Goal: Transaction & Acquisition: Book appointment/travel/reservation

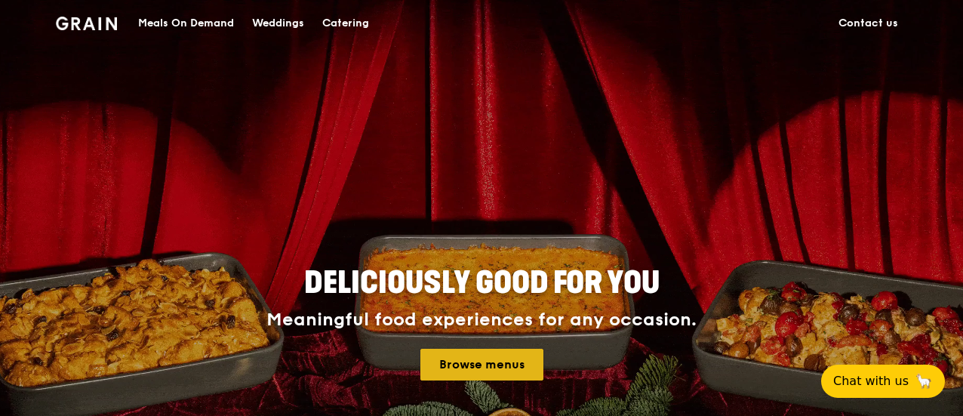
click at [479, 357] on link "Browse menus" at bounding box center [481, 365] width 123 height 32
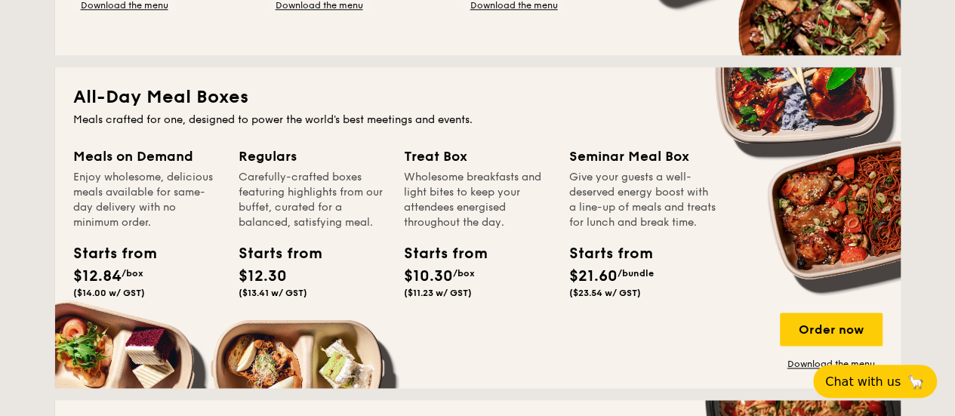
scroll to position [1033, 0]
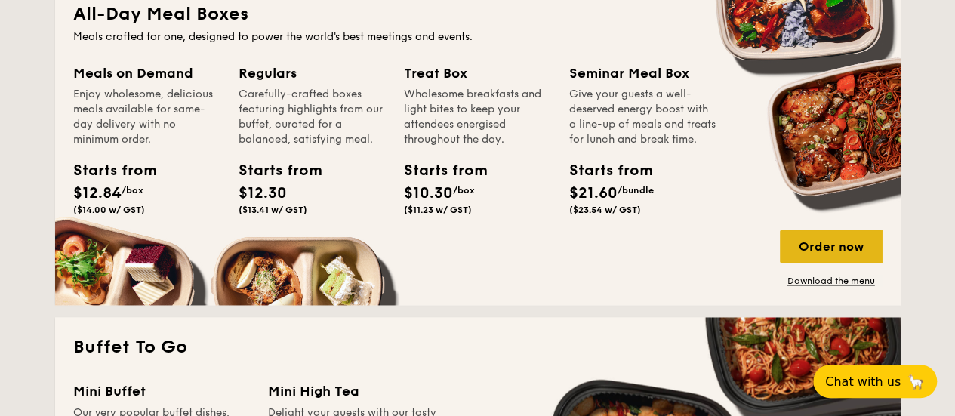
click at [819, 246] on div "Order now" at bounding box center [831, 245] width 103 height 33
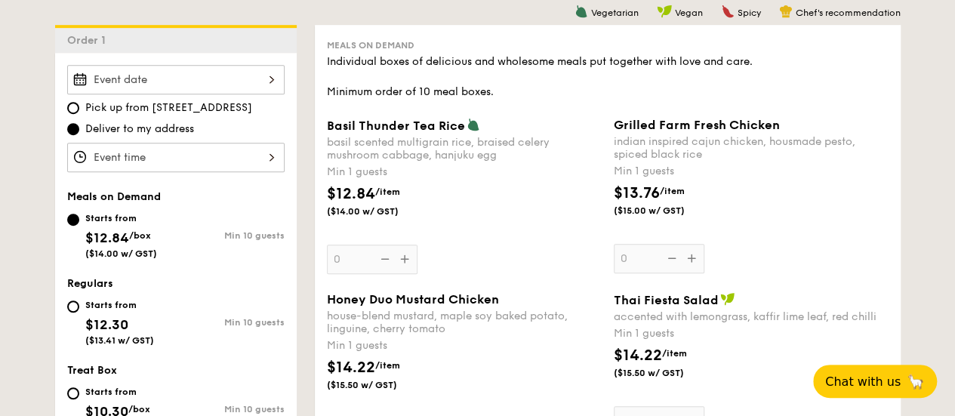
scroll to position [402, 0]
click at [214, 77] on div at bounding box center [175, 78] width 217 height 29
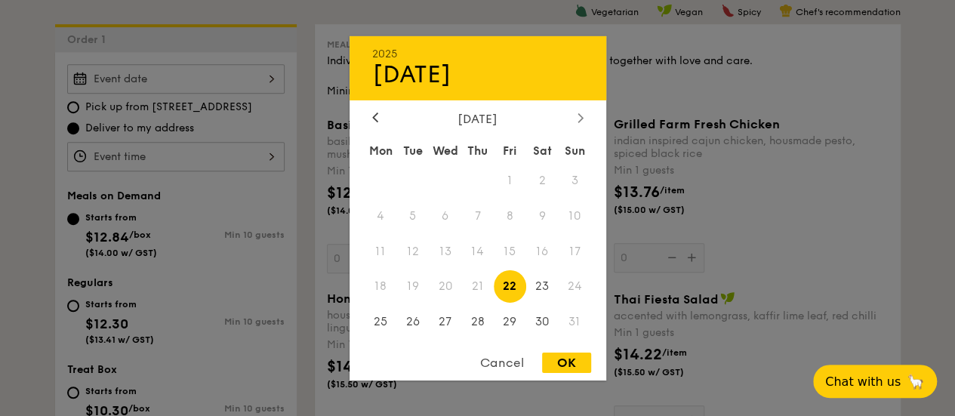
click at [579, 115] on icon at bounding box center [580, 117] width 6 height 10
click at [572, 117] on div "September 2025" at bounding box center [477, 118] width 211 height 14
click at [582, 118] on icon at bounding box center [580, 117] width 6 height 10
click at [551, 215] on span "11" at bounding box center [542, 215] width 32 height 32
click at [568, 362] on div "OK" at bounding box center [566, 363] width 49 height 20
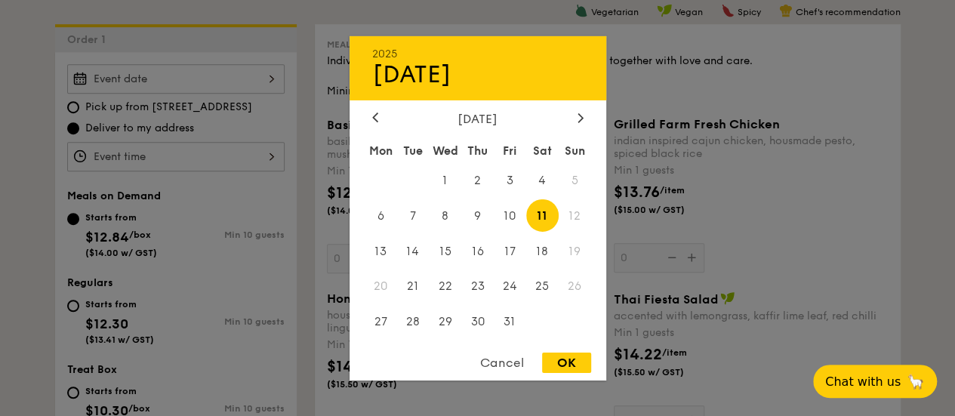
type input "Oct 11, 2025"
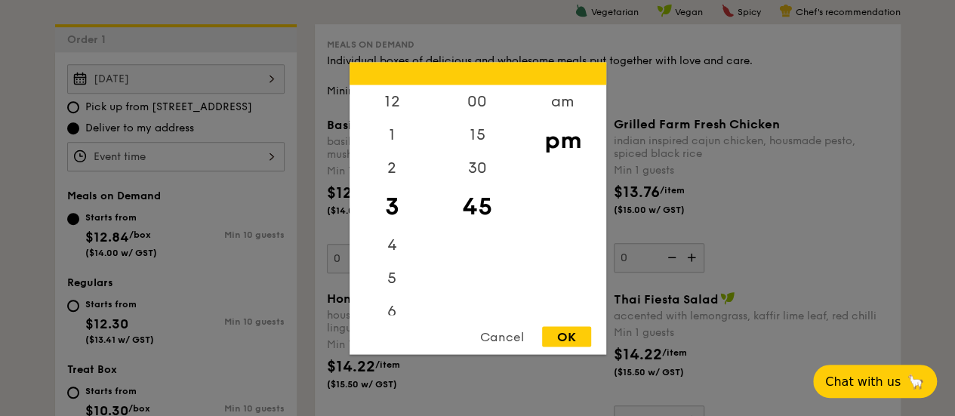
click at [253, 159] on div "12 1 2 3 4 5 6 7 8 9 10 11 00 15 30 45 am pm Cancel OK" at bounding box center [175, 156] width 217 height 29
drag, startPoint x: 400, startPoint y: 244, endPoint x: 424, endPoint y: 102, distance: 144.0
click at [424, 102] on div "12 1 2 3 4 5 6 7 8 9 10 11" at bounding box center [392, 200] width 85 height 230
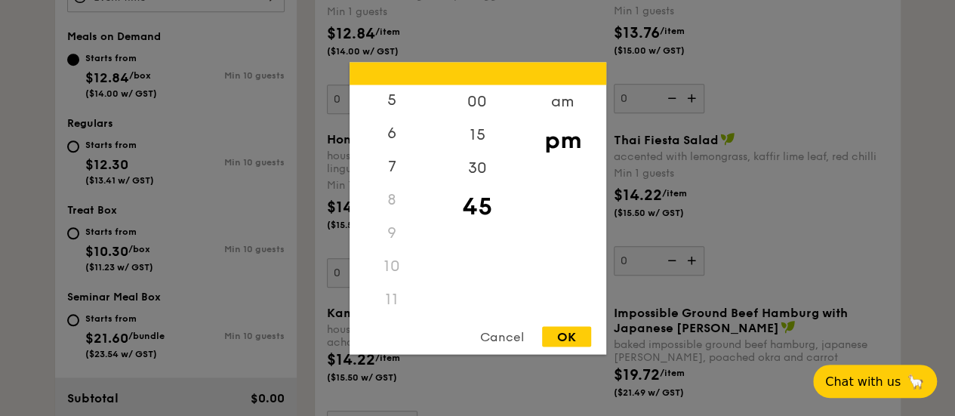
scroll to position [568, 0]
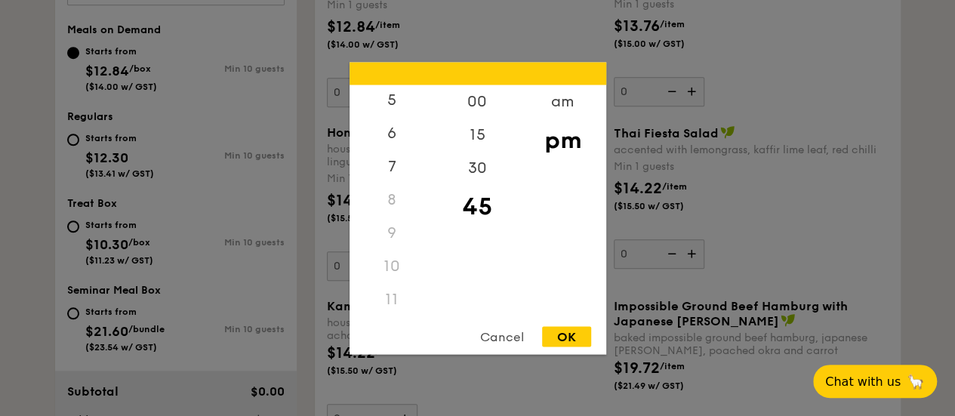
click at [399, 300] on div "11" at bounding box center [392, 298] width 85 height 33
click at [391, 296] on div "11" at bounding box center [392, 298] width 85 height 33
click at [391, 303] on div "11" at bounding box center [392, 298] width 85 height 33
drag, startPoint x: 391, startPoint y: 303, endPoint x: 390, endPoint y: 268, distance: 34.7
click at [390, 268] on div "12 1 2 3 4 5 6 7 8 9 10 11" at bounding box center [392, 200] width 85 height 230
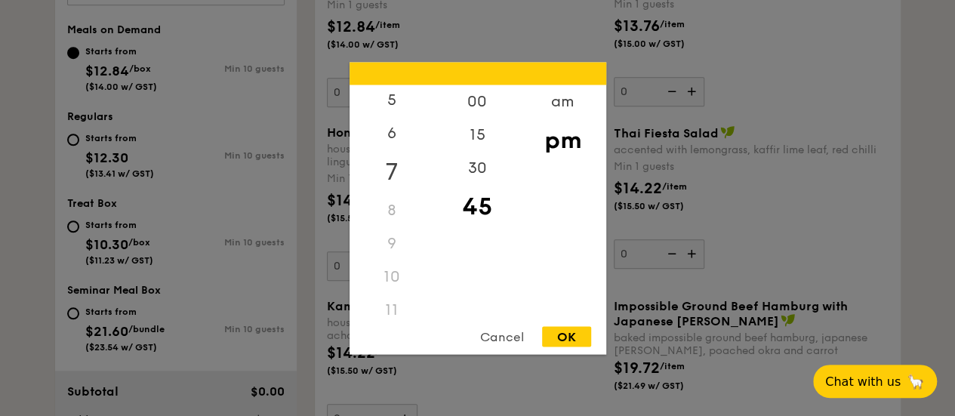
click at [396, 169] on div "7" at bounding box center [392, 171] width 85 height 44
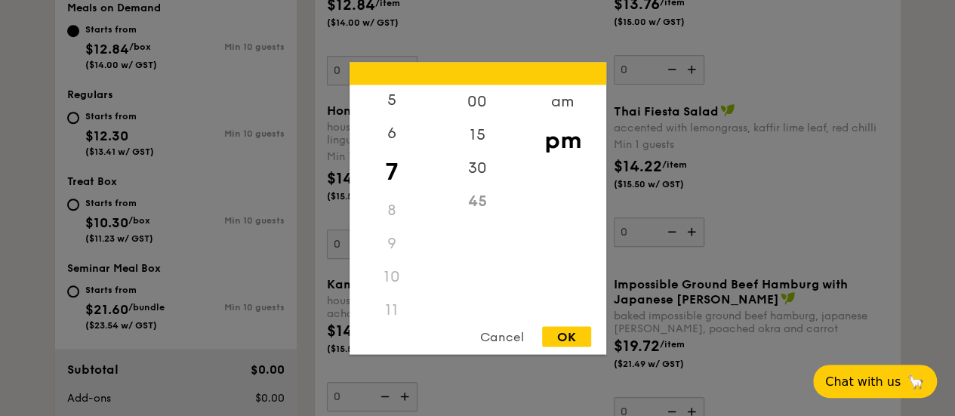
scroll to position [591, 0]
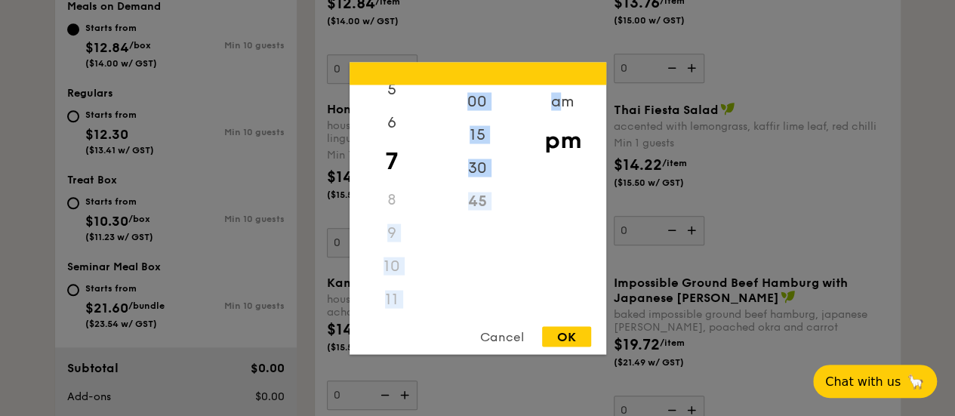
drag, startPoint x: 568, startPoint y: 100, endPoint x: 411, endPoint y: 182, distance: 177.9
click at [411, 182] on div "12 1 2 3 4 5 6 7 8 9 10 11 00 15 30 45 am pm" at bounding box center [478, 200] width 257 height 230
click at [565, 103] on div "am" at bounding box center [562, 107] width 85 height 44
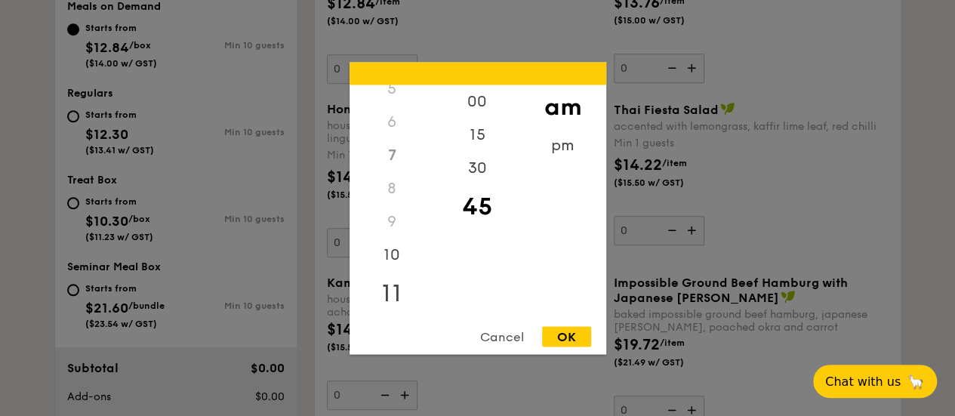
scroll to position [178, 0]
click at [387, 297] on div "11" at bounding box center [392, 294] width 85 height 44
click at [476, 177] on div "30" at bounding box center [477, 173] width 85 height 44
click at [562, 329] on div "OK" at bounding box center [566, 336] width 49 height 20
type input "11:30AM"
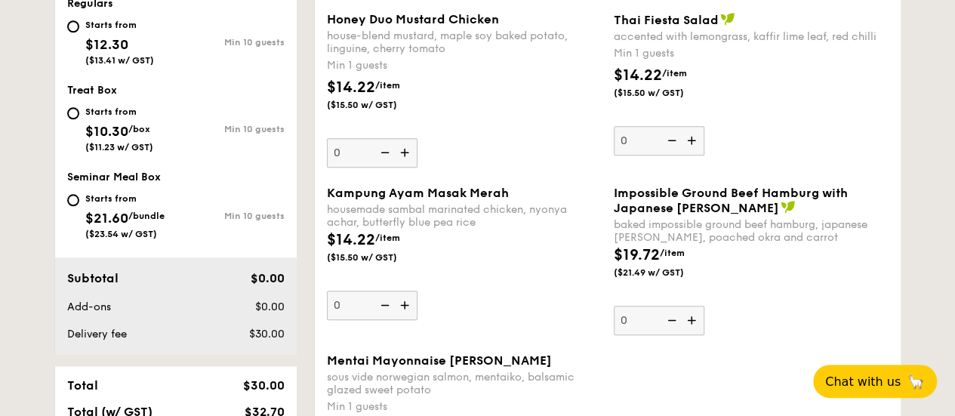
scroll to position [685, 0]
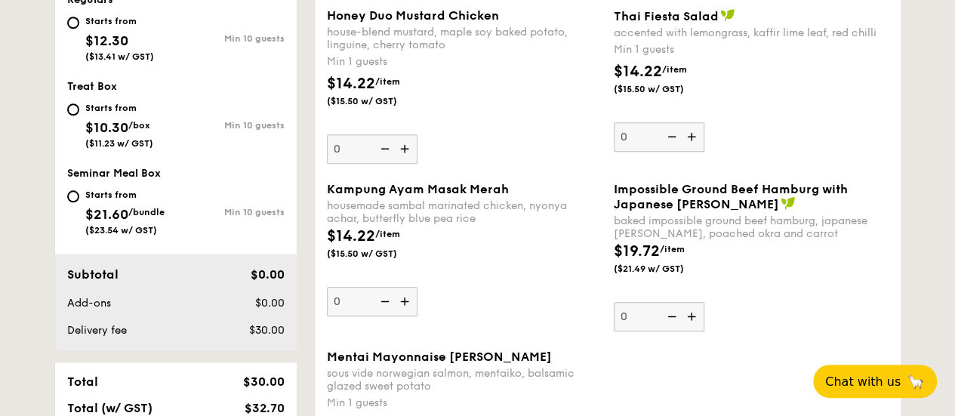
click at [402, 155] on img at bounding box center [406, 148] width 23 height 29
click at [402, 155] on input "0" at bounding box center [372, 148] width 91 height 29
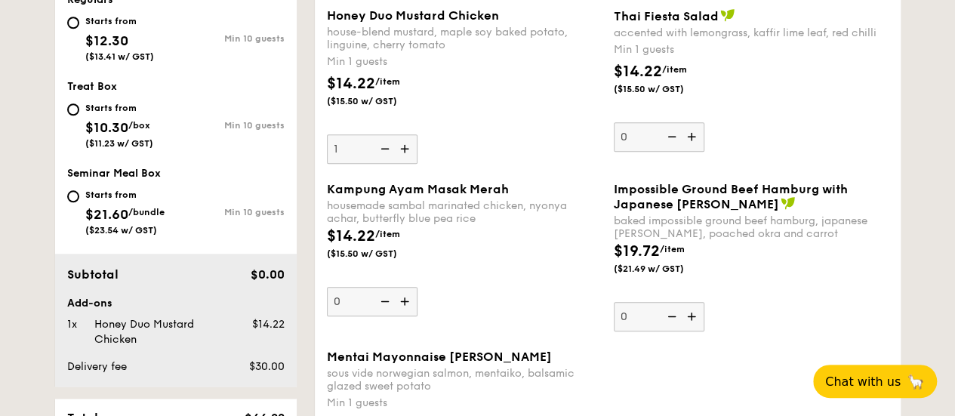
click at [402, 155] on img at bounding box center [406, 148] width 23 height 29
click at [402, 155] on input "1" at bounding box center [372, 148] width 91 height 29
click at [402, 155] on img at bounding box center [406, 148] width 23 height 29
click at [402, 155] on input "2" at bounding box center [372, 148] width 91 height 29
click at [402, 155] on img at bounding box center [406, 148] width 23 height 29
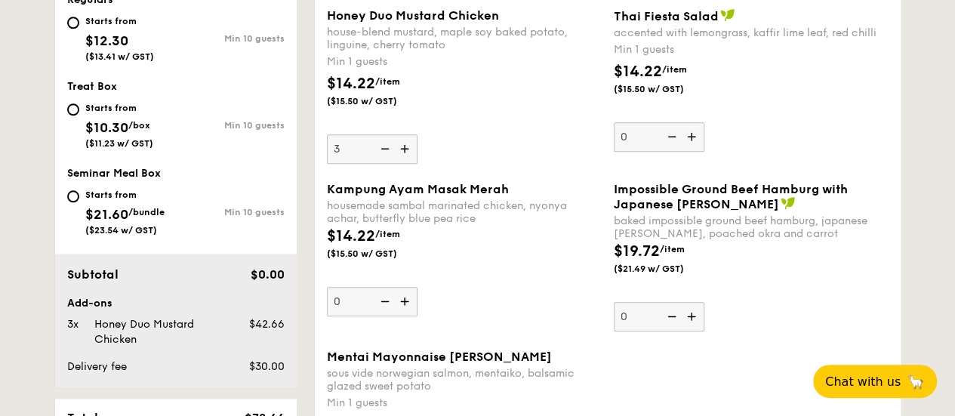
click at [402, 155] on input "3" at bounding box center [372, 148] width 91 height 29
click at [402, 155] on img at bounding box center [406, 148] width 23 height 29
click at [402, 155] on input "4" at bounding box center [372, 148] width 91 height 29
click at [402, 155] on img at bounding box center [406, 148] width 23 height 29
click at [402, 155] on input "5" at bounding box center [372, 148] width 91 height 29
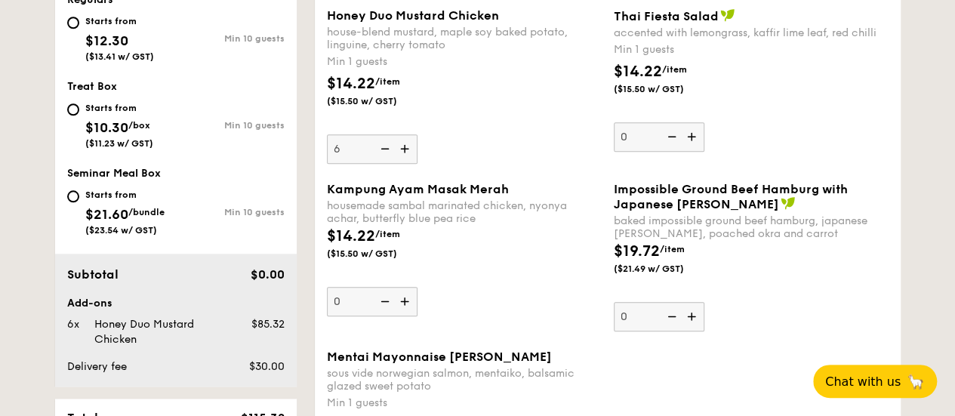
click at [402, 155] on img at bounding box center [406, 148] width 23 height 29
click at [402, 155] on input "6" at bounding box center [372, 148] width 91 height 29
click at [402, 155] on img at bounding box center [406, 148] width 23 height 29
click at [402, 155] on input "7" at bounding box center [372, 148] width 91 height 29
click at [402, 155] on img at bounding box center [406, 148] width 23 height 29
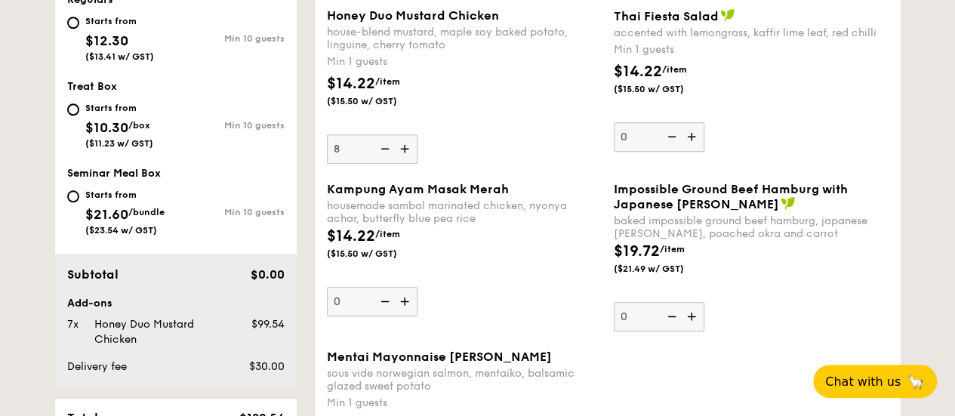
click at [402, 155] on input "8" at bounding box center [372, 148] width 91 height 29
click at [402, 155] on img at bounding box center [406, 148] width 23 height 29
click at [402, 155] on input "9" at bounding box center [372, 148] width 91 height 29
click at [402, 155] on img at bounding box center [406, 148] width 23 height 29
click at [402, 155] on input "10" at bounding box center [372, 148] width 91 height 29
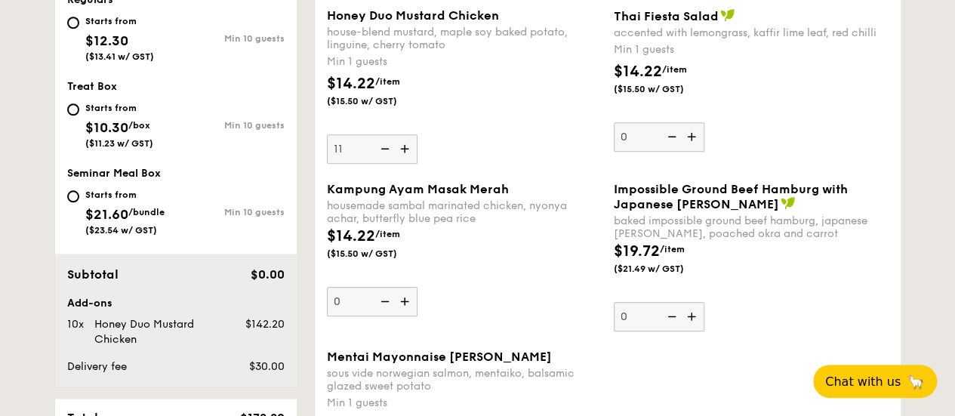
click at [402, 155] on img at bounding box center [406, 148] width 23 height 29
click at [402, 155] on input "11" at bounding box center [372, 148] width 91 height 29
click at [402, 155] on img at bounding box center [406, 148] width 23 height 29
click at [402, 155] on input "12" at bounding box center [372, 148] width 91 height 29
click at [402, 155] on img at bounding box center [406, 148] width 23 height 29
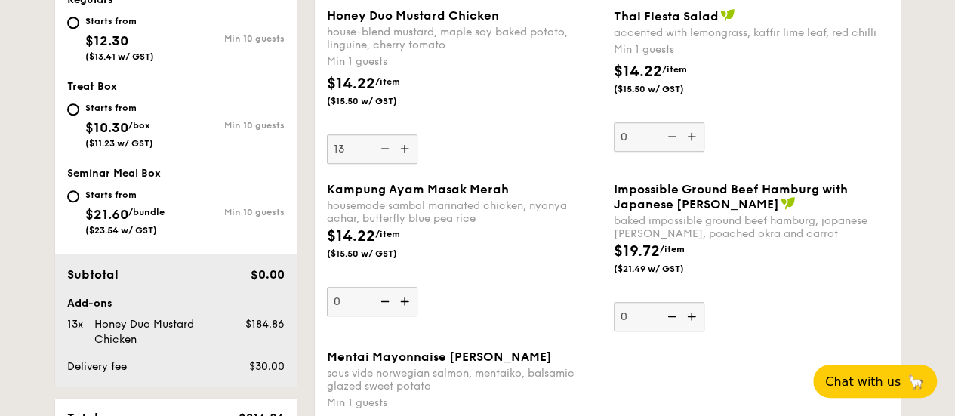
click at [402, 155] on input "13" at bounding box center [372, 148] width 91 height 29
click at [402, 155] on img at bounding box center [406, 148] width 23 height 29
click at [402, 155] on input "14" at bounding box center [372, 148] width 91 height 29
type input "15"
click at [407, 297] on img at bounding box center [406, 301] width 23 height 29
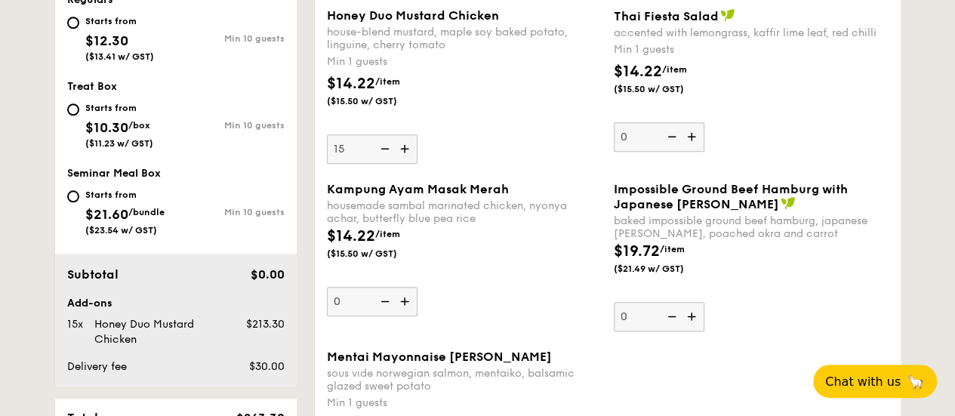
click at [407, 297] on input "0" at bounding box center [372, 301] width 91 height 29
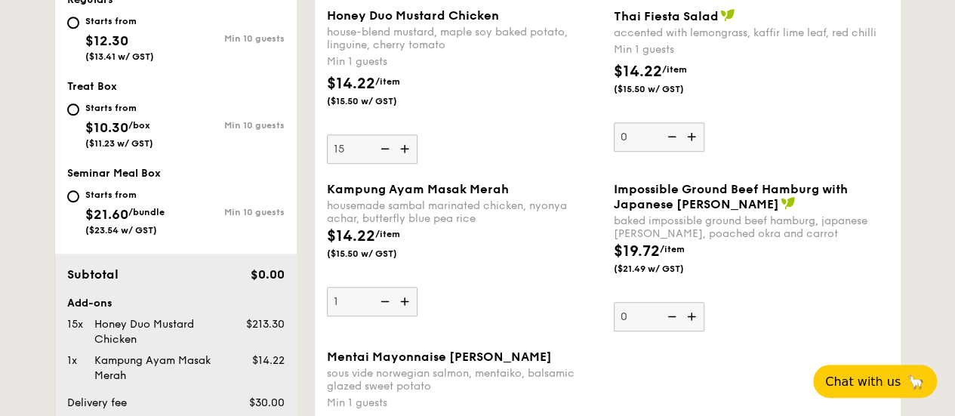
click at [407, 297] on img at bounding box center [406, 301] width 23 height 29
click at [407, 297] on input "1" at bounding box center [372, 301] width 91 height 29
click at [407, 297] on img at bounding box center [406, 301] width 23 height 29
click at [407, 297] on input "2" at bounding box center [372, 301] width 91 height 29
click at [407, 297] on img at bounding box center [406, 301] width 23 height 29
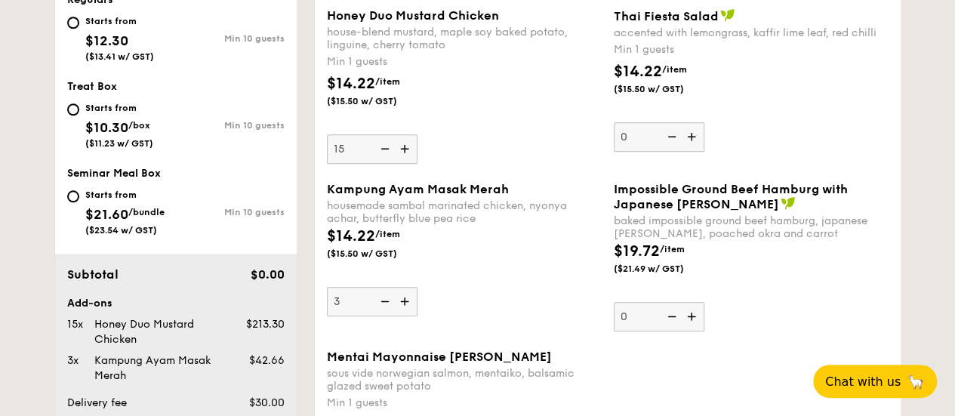
click at [407, 297] on input "3" at bounding box center [372, 301] width 91 height 29
click at [407, 297] on img at bounding box center [406, 301] width 23 height 29
click at [407, 297] on input "4" at bounding box center [372, 301] width 91 height 29
click at [407, 297] on img at bounding box center [406, 301] width 23 height 29
click at [407, 297] on input "5" at bounding box center [372, 301] width 91 height 29
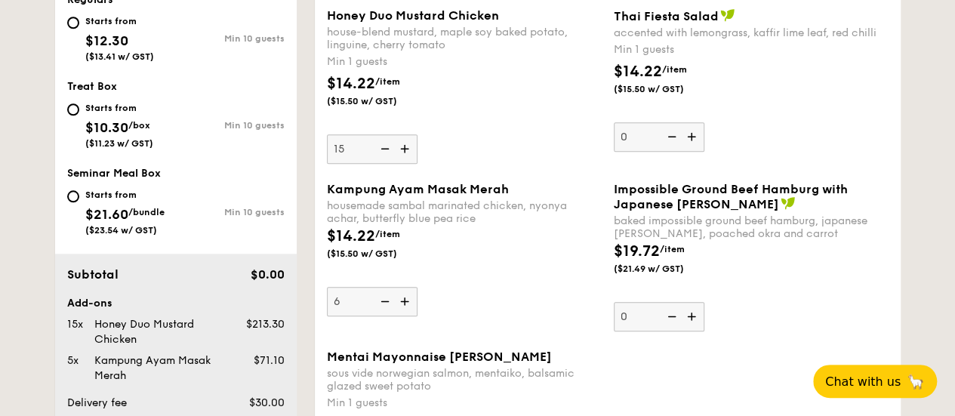
click at [407, 297] on img at bounding box center [406, 301] width 23 height 29
click at [407, 297] on input "6" at bounding box center [372, 301] width 91 height 29
click at [407, 297] on img at bounding box center [406, 301] width 23 height 29
click at [407, 297] on input "7" at bounding box center [372, 301] width 91 height 29
click at [407, 297] on img at bounding box center [406, 301] width 23 height 29
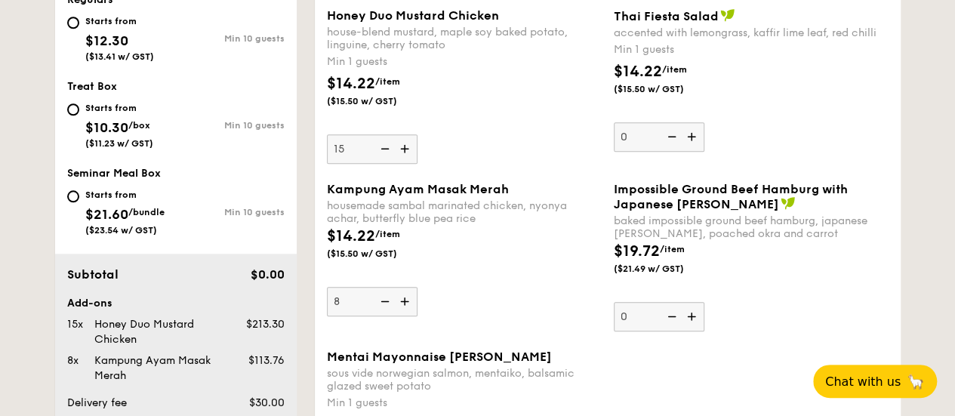
click at [407, 297] on input "8" at bounding box center [372, 301] width 91 height 29
click at [407, 297] on img at bounding box center [406, 301] width 23 height 29
click at [407, 297] on input "9" at bounding box center [372, 301] width 91 height 29
click at [407, 297] on img at bounding box center [406, 301] width 23 height 29
click at [407, 297] on input "10" at bounding box center [372, 301] width 91 height 29
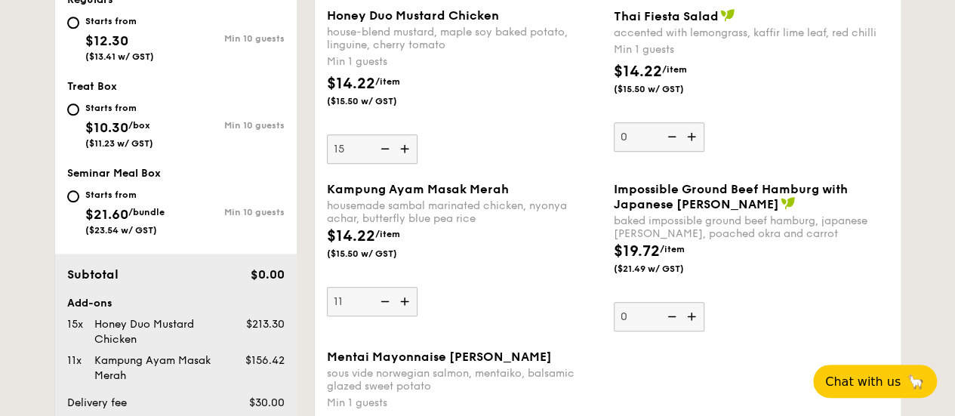
click at [407, 297] on img at bounding box center [406, 301] width 23 height 29
click at [407, 297] on input "11" at bounding box center [372, 301] width 91 height 29
click at [407, 297] on img at bounding box center [406, 301] width 23 height 29
click at [407, 297] on input "12" at bounding box center [372, 301] width 91 height 29
click at [407, 297] on img at bounding box center [406, 301] width 23 height 29
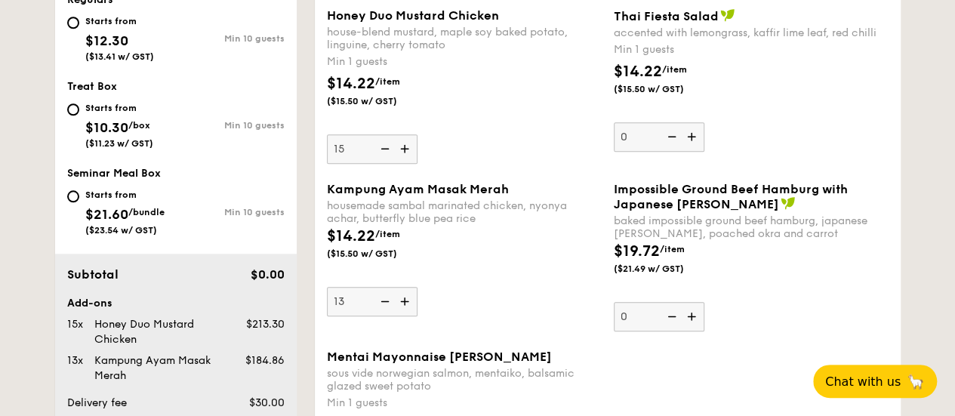
click at [407, 297] on input "13" at bounding box center [372, 301] width 91 height 29
click at [407, 297] on img at bounding box center [406, 301] width 23 height 29
click at [407, 297] on input "14" at bounding box center [372, 301] width 91 height 29
type input "15"
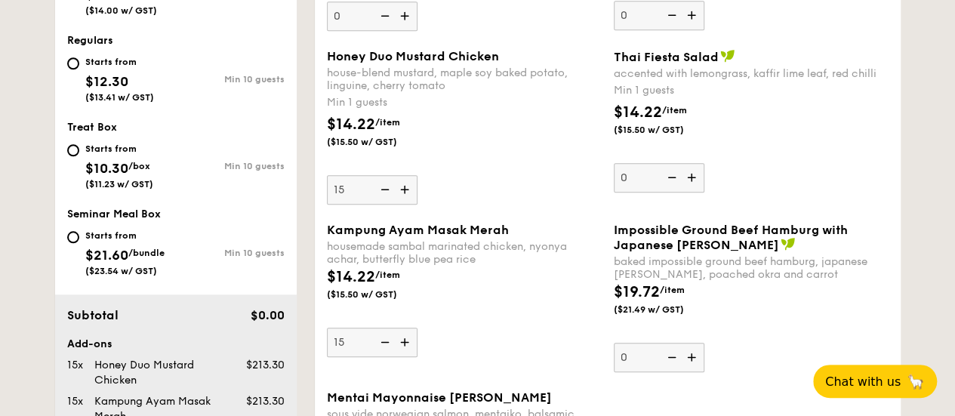
scroll to position [642, 0]
